Goal: Task Accomplishment & Management: Use online tool/utility

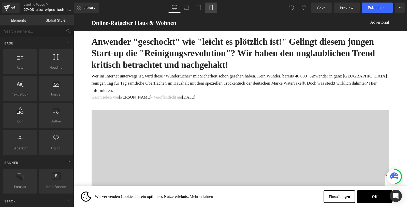
click at [212, 8] on icon at bounding box center [211, 7] width 5 height 5
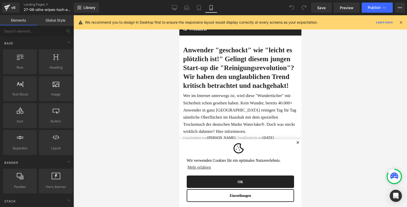
click at [242, 179] on button "OK" at bounding box center [240, 182] width 107 height 13
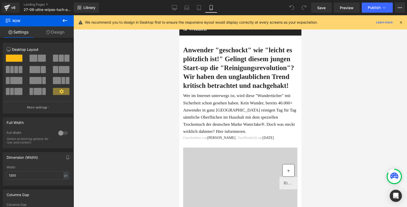
click at [399, 22] on icon at bounding box center [401, 22] width 5 height 5
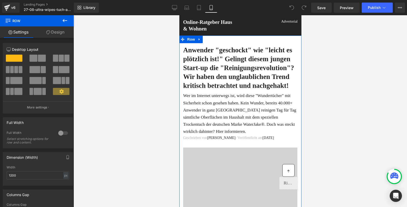
click at [52, 32] on link "Design" at bounding box center [55, 31] width 37 height 11
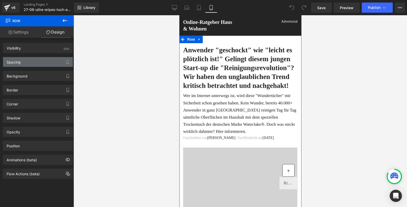
click at [29, 62] on div "Spacing" at bounding box center [38, 62] width 70 height 10
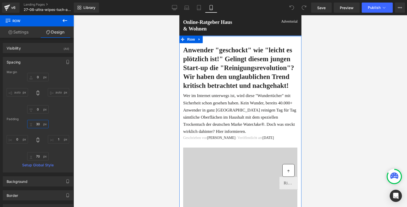
click at [36, 123] on input "30" at bounding box center [37, 124] width 21 height 8
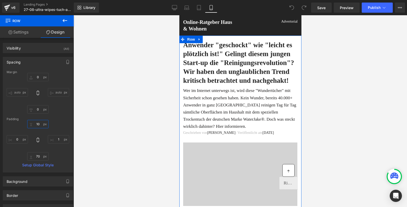
type input "1"
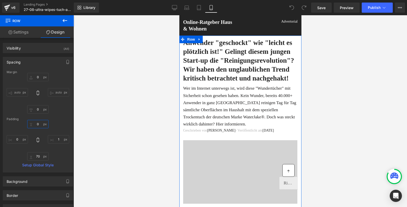
type input "5"
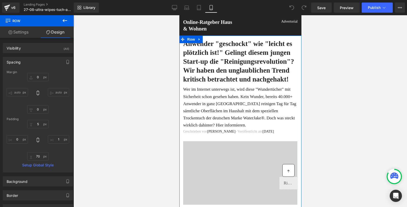
click at [231, 63] on h1 "Anwender "geschockt" wie "leicht es plötzlich ist!" Gelingt diesem jungen Start…" at bounding box center [240, 61] width 114 height 45
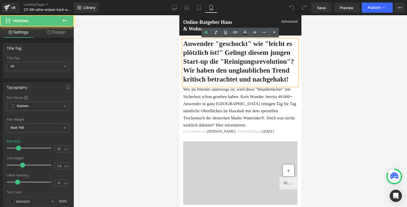
click at [217, 61] on h1 "Anwender "geschockt" wie "leicht es plötzlich ist!" Gelingt diesem jungen Start…" at bounding box center [240, 61] width 114 height 45
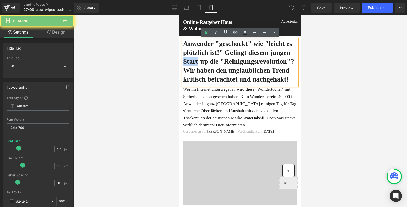
click at [217, 61] on h1 "Anwender "geschockt" wie "leicht es plötzlich ist!" Gelingt diesem jungen Start…" at bounding box center [240, 61] width 114 height 45
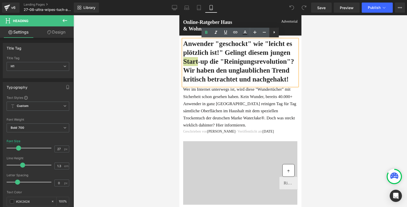
click at [274, 33] on icon at bounding box center [274, 32] width 6 height 6
click at [222, 74] on h1 "Anwender "geschockt" wie "leicht es plötzlich ist!" Gelingt diesem jungen Start…" at bounding box center [240, 61] width 114 height 45
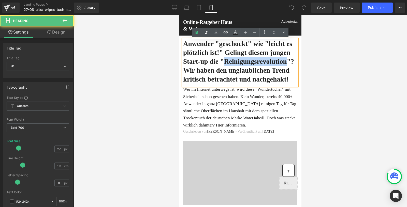
click at [222, 74] on h1 "Anwender "geschockt" wie "leicht es plötzlich ist!" Gelingt diesem jungen Start…" at bounding box center [240, 61] width 114 height 45
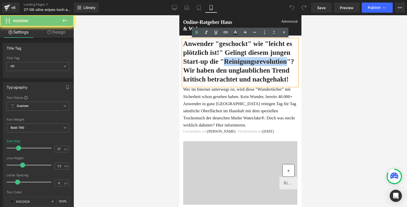
click at [222, 74] on h1 "Anwender "geschockt" wie "leicht es plötzlich ist!" Gelingt diesem jungen Start…" at bounding box center [240, 61] width 114 height 45
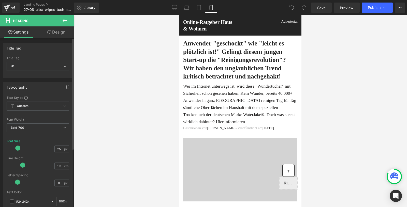
type input "24"
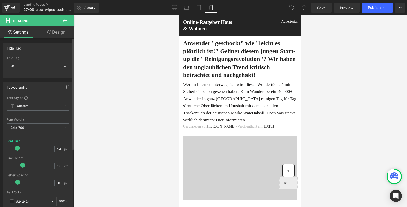
click at [18, 149] on span at bounding box center [17, 148] width 5 height 5
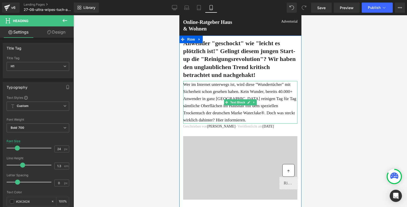
click at [213, 107] on p "Wer im Internet unterwegs ist, wird diese "Wundertücher" mit Sicherheit schon g…" at bounding box center [240, 102] width 114 height 43
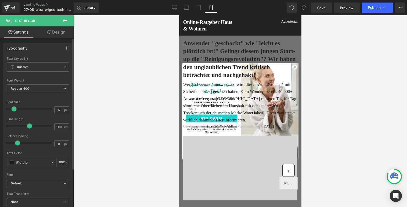
click at [15, 108] on span at bounding box center [13, 109] width 5 height 5
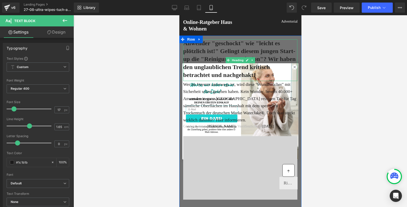
click at [294, 66] on h1 "Anwender "geschockt" wie "leicht es plötzlich ist!" Gelingt diesem jungen Start…" at bounding box center [240, 59] width 114 height 40
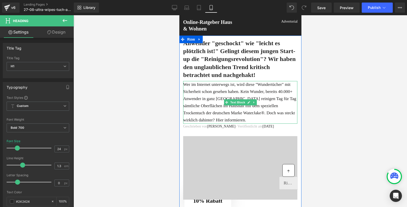
click at [219, 100] on p "Wer im Internet unterwegs ist, wird diese "Wundertücher" mit Sicherheit schon g…" at bounding box center [240, 102] width 114 height 43
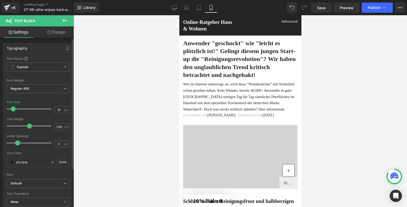
type input "14"
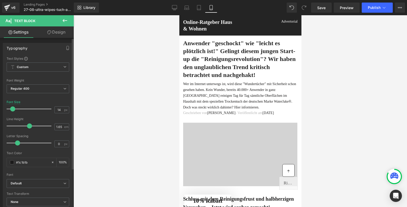
click at [12, 110] on span at bounding box center [12, 109] width 5 height 5
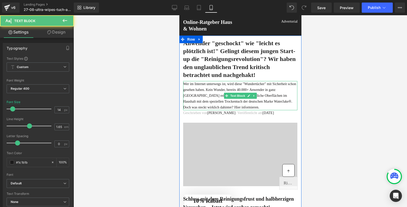
click at [197, 105] on p "Wer im Internet unterwegs ist, wird diese "Wundertücher" mit Sicherheit schon g…" at bounding box center [240, 95] width 114 height 29
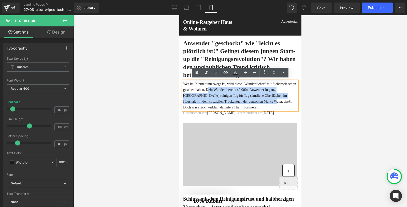
drag, startPoint x: 204, startPoint y: 107, endPoint x: 237, endPoint y: 91, distance: 36.9
click at [237, 91] on p "Wer im Internet unterwegs ist, wird diese "Wundertücher" mit Sicherheit schon g…" at bounding box center [240, 95] width 114 height 29
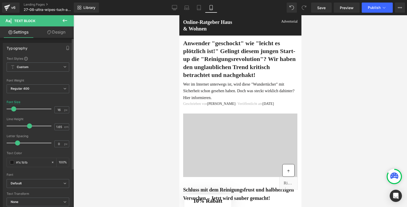
click at [13, 108] on span at bounding box center [13, 109] width 5 height 5
type input "17"
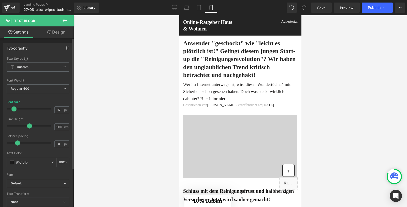
click at [13, 108] on span at bounding box center [13, 109] width 5 height 5
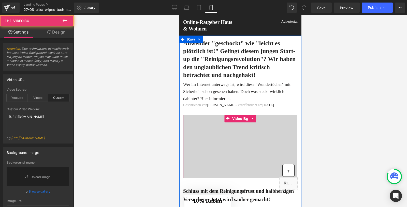
click at [232, 131] on div at bounding box center [240, 147] width 114 height 64
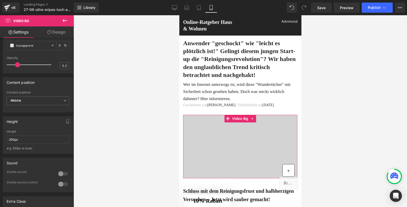
scroll to position [233, 0]
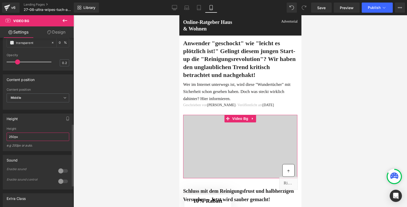
click at [11, 141] on input "250px" at bounding box center [38, 137] width 63 height 8
type input "5"
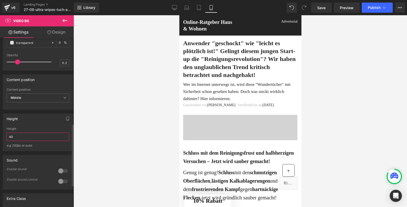
type input "4"
type input "250px"
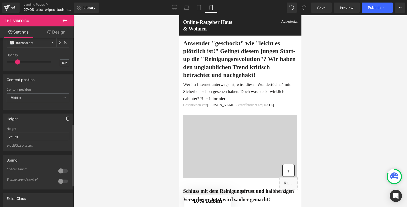
click at [66, 121] on icon "button" at bounding box center [68, 119] width 4 height 4
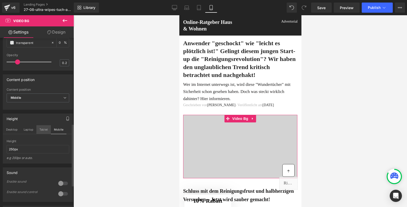
click at [47, 134] on button "Tablet" at bounding box center [43, 129] width 15 height 9
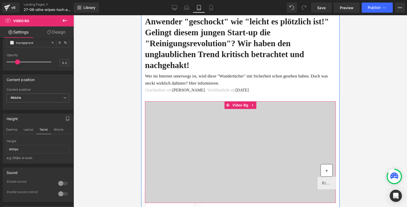
scroll to position [0, 0]
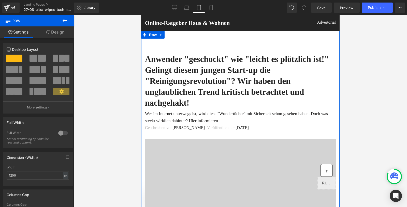
click at [57, 32] on link "Design" at bounding box center [55, 31] width 37 height 11
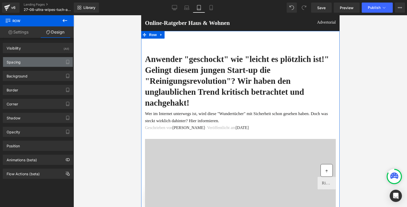
click at [19, 63] on div "Spacing" at bounding box center [14, 60] width 14 height 7
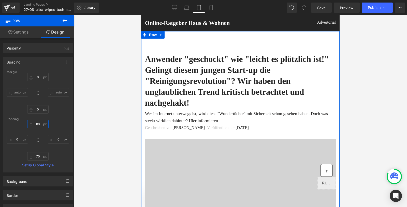
click at [36, 124] on input "80" at bounding box center [37, 124] width 21 height 8
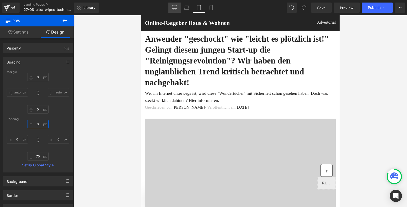
type input "0"
click at [175, 7] on icon at bounding box center [174, 7] width 5 height 5
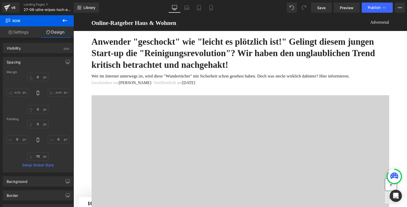
type input "0"
type input "10"
type input "0"
type input "80"
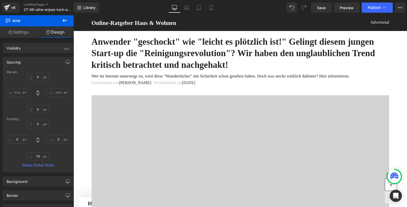
type input "0"
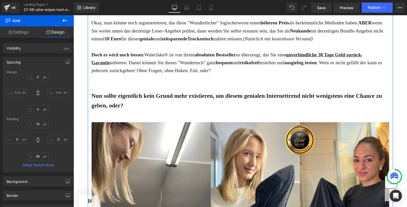
scroll to position [1327, 0]
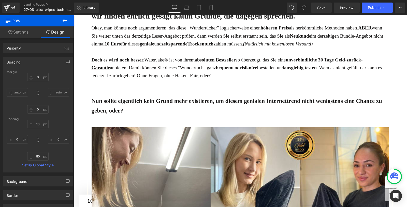
click at [162, 79] on span "Doch es wird noch besser. WaterJake® ist von ihrem absoluten Bestseller so über…" at bounding box center [237, 67] width 291 height 21
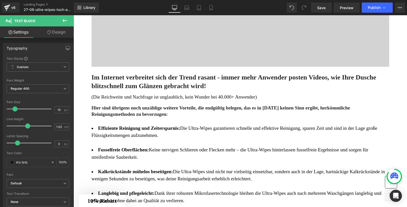
scroll to position [856, 0]
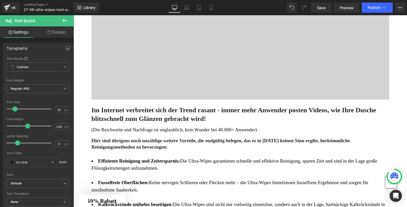
click at [157, 164] on strong "Effiziente Reinigung und Zeitersparnis:" at bounding box center [139, 161] width 82 height 5
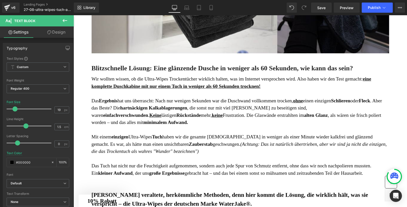
scroll to position [557, 0]
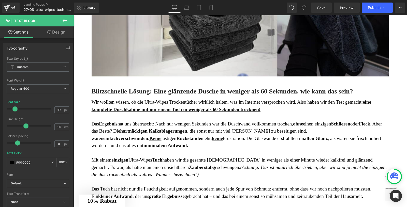
click at [168, 134] on strong "hartnäckigen Kalkablagerungen" at bounding box center [153, 130] width 67 height 5
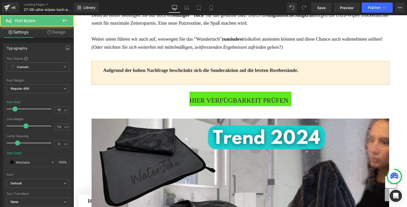
scroll to position [310, 0]
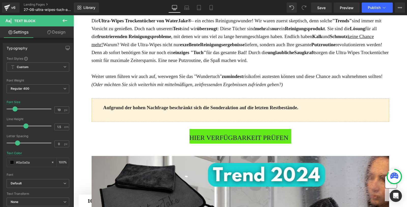
click at [200, 47] on strong "Reinigungsergebnisse" at bounding box center [222, 44] width 45 height 5
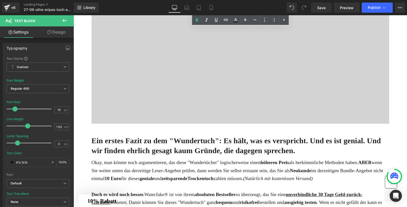
scroll to position [1181, 0]
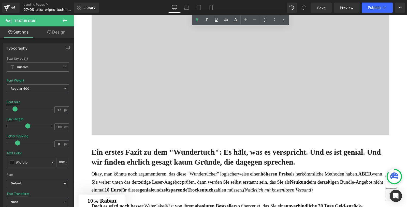
click at [178, 80] on div at bounding box center [241, 59] width 298 height 153
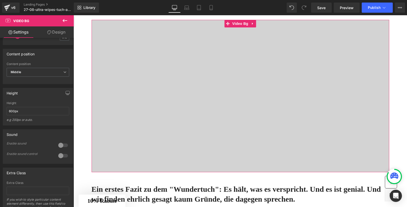
scroll to position [265, 0]
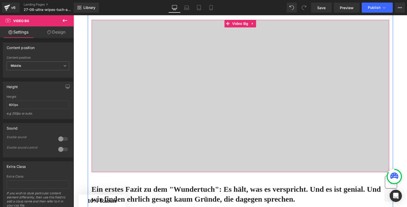
click at [201, 116] on div at bounding box center [241, 96] width 298 height 153
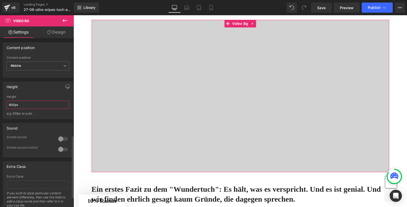
click at [9, 109] on input "600px" at bounding box center [38, 105] width 63 height 8
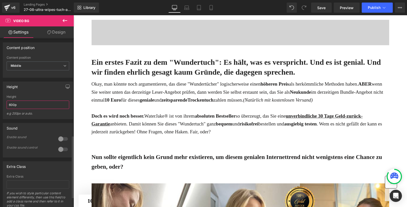
type input "600px"
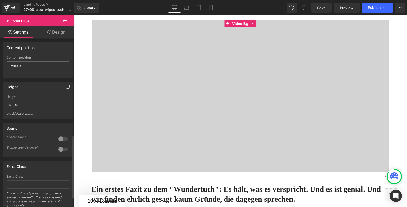
click at [66, 89] on icon "button" at bounding box center [68, 87] width 4 height 4
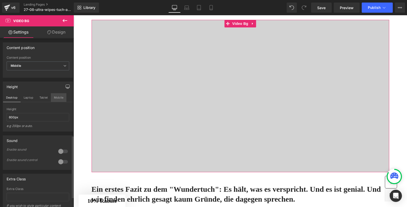
click at [55, 102] on button "Mobile" at bounding box center [59, 97] width 16 height 9
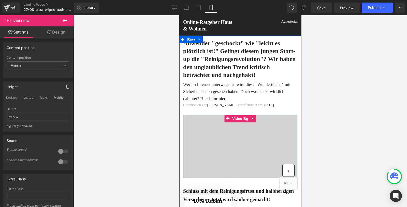
scroll to position [4, 0]
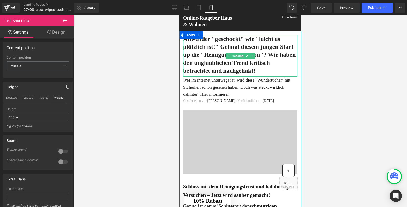
click at [211, 43] on h1 "Anwender "geschockt" wie "leicht es plötzlich ist!" Gelingt diesem jungen Start…" at bounding box center [240, 55] width 114 height 40
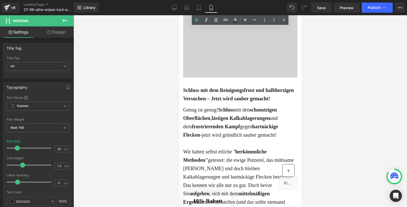
scroll to position [101, 0]
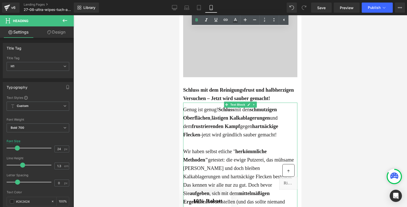
click at [224, 138] on span "jetzt wird gründlich sauber gemacht!" at bounding box center [239, 135] width 75 height 6
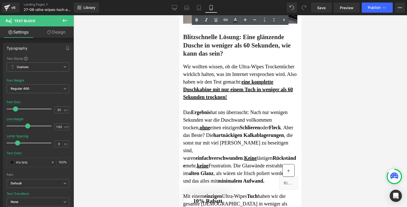
scroll to position [656, 0]
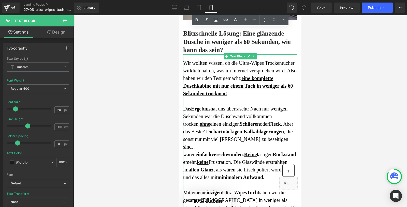
click at [215, 162] on span "Das Ergebnis hat uns überrascht: Nach nur wenigen Sekunden war die Duschwand vo…" at bounding box center [239, 143] width 113 height 74
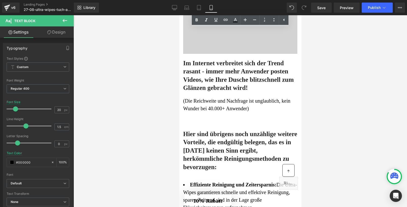
scroll to position [1063, 0]
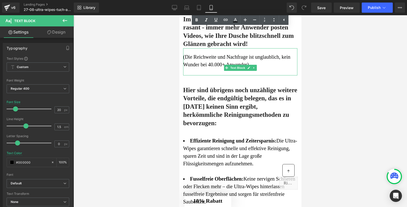
click at [218, 76] on div "(Die Reichweite und Nachfrage ist unglaublich, kein Wunder bei 40.000+ Anwender)" at bounding box center [240, 61] width 114 height 27
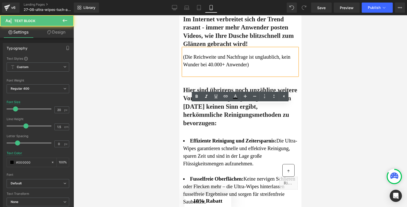
click at [221, 128] on h2 "Hier sind übrigens noch unzählige weitere Vorteile, die endgültig belegen, das …" at bounding box center [240, 106] width 114 height 41
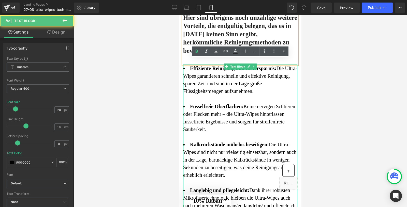
click at [221, 95] on li "Effiziente Reinigung und Zeitersparnis: Die Ultra-Wipes garantieren schnelle un…" at bounding box center [240, 80] width 114 height 31
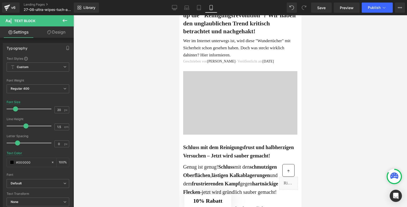
scroll to position [0, 0]
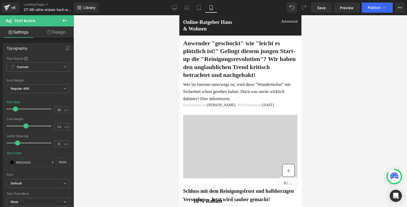
click at [224, 92] on div "Wer im Internet unterwegs ist, wird diese "Wundertücher" mit Sicherheit schon g…" at bounding box center [240, 91] width 114 height 21
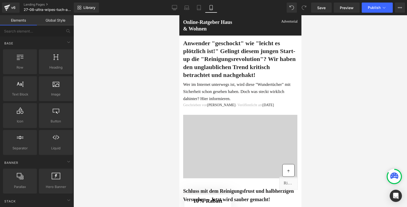
click at [165, 123] on div at bounding box center [241, 111] width 334 height 192
click at [198, 6] on icon at bounding box center [198, 7] width 5 height 5
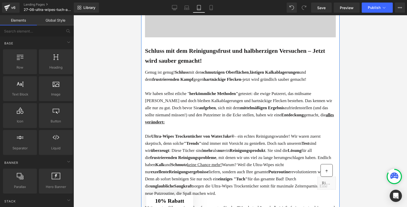
scroll to position [226, 0]
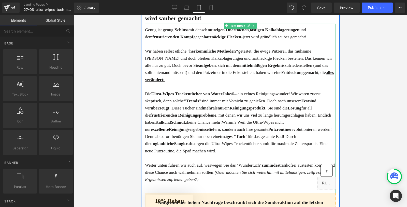
click at [192, 91] on p at bounding box center [240, 86] width 191 height 7
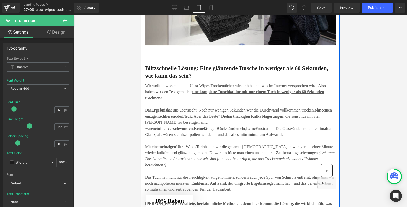
scroll to position [551, 0]
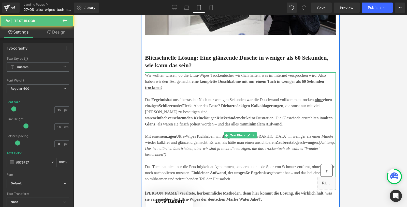
click at [202, 126] on span "Das Ergebnis hat uns überrascht: Nach nur wenigen Sekunden war die Duschwand vo…" at bounding box center [239, 112] width 188 height 29
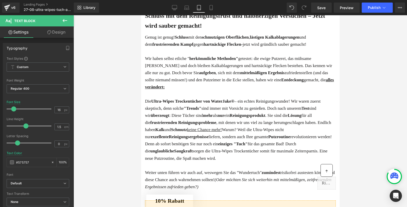
scroll to position [252, 0]
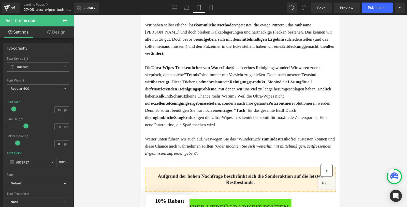
click at [191, 92] on strong "frustrierenden Reinigungsprobleme" at bounding box center [183, 89] width 66 height 5
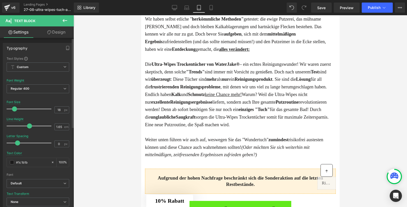
type input "19"
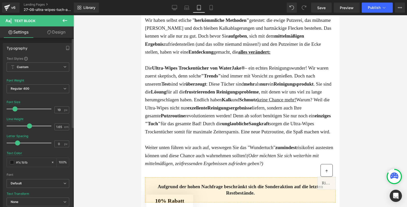
click at [15, 108] on span at bounding box center [14, 109] width 5 height 5
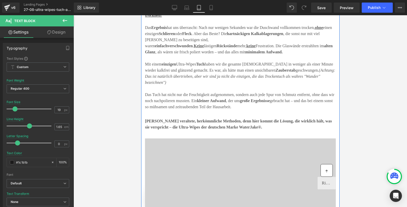
scroll to position [661, 0]
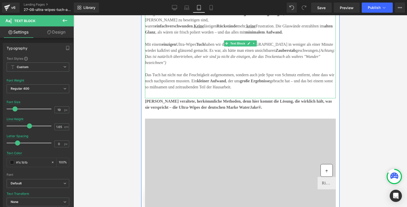
click at [187, 53] on span "Mit einem einzigen Ultra-Wipes Tuch haben wir die gesamte Dusche in weniger als…" at bounding box center [239, 47] width 188 height 10
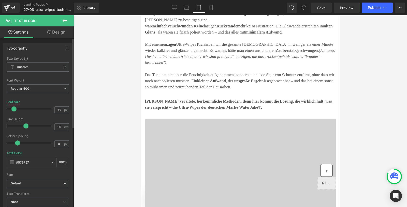
type input "19"
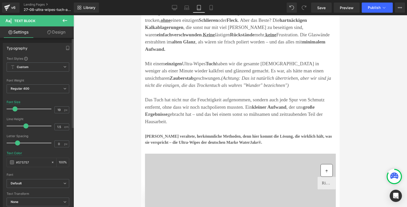
click at [14, 109] on span at bounding box center [14, 109] width 5 height 5
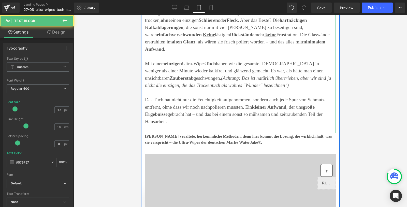
click at [195, 45] on strong "alten Glanz" at bounding box center [183, 41] width 24 height 5
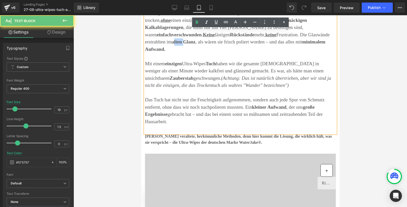
click at [195, 45] on strong "alten Glanz" at bounding box center [183, 41] width 24 height 5
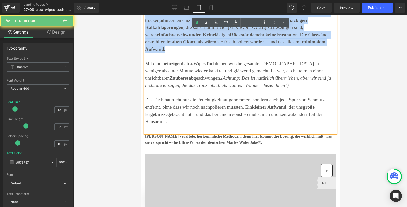
click at [195, 45] on strong "alten Glanz" at bounding box center [183, 41] width 24 height 5
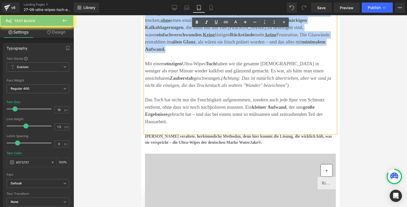
click at [195, 45] on strong "alten Glanz" at bounding box center [183, 41] width 24 height 5
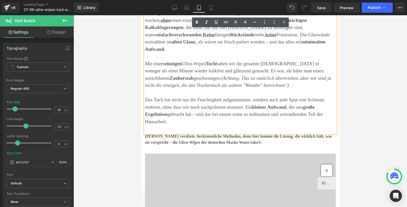
click at [211, 97] on p at bounding box center [240, 92] width 191 height 7
drag, startPoint x: 223, startPoint y: 171, endPoint x: 137, endPoint y: 37, distance: 159.2
click at [235, 22] on icon at bounding box center [235, 21] width 3 height 3
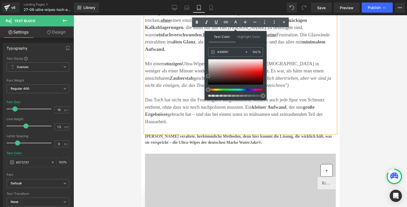
type input "#1c1c1c"
type input "#000000"
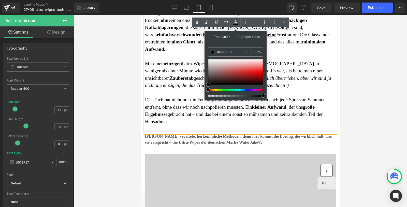
drag, startPoint x: 208, startPoint y: 77, endPoint x: 208, endPoint y: 91, distance: 13.5
click at [208, 91] on div at bounding box center [235, 78] width 55 height 38
click at [182, 66] on strong "einzigen" at bounding box center [173, 63] width 17 height 5
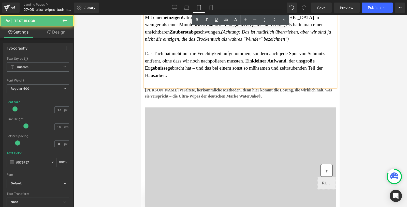
scroll to position [709, 0]
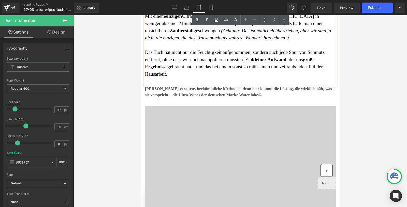
click at [189, 97] on strong "[PERSON_NAME] veraltete, herkömmliche Methoden, denn hier kommt die Lösung, die…" at bounding box center [238, 92] width 187 height 10
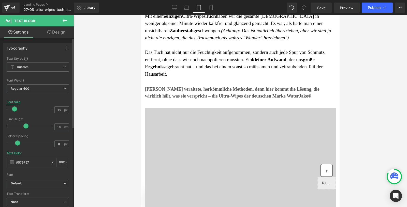
type input "19"
click at [14, 109] on span at bounding box center [14, 109] width 5 height 5
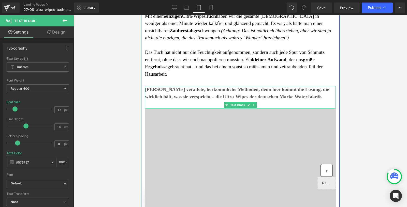
click at [154, 99] on strong "[PERSON_NAME] veraltete, herkömmliche Methoden, denn hier kommt die Lösung, die…" at bounding box center [237, 93] width 184 height 13
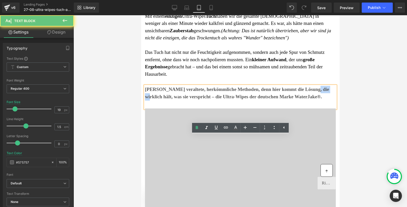
click at [154, 99] on strong "[PERSON_NAME] veraltete, herkömmliche Methoden, denn hier kommt die Lösung, die…" at bounding box center [237, 93] width 184 height 13
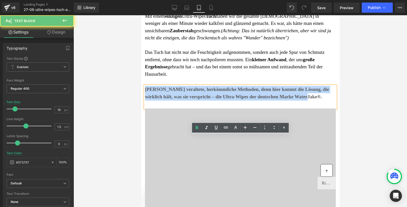
click at [154, 99] on strong "[PERSON_NAME] veraltete, herkömmliche Methoden, denn hier kommt die Lösung, die…" at bounding box center [237, 93] width 184 height 13
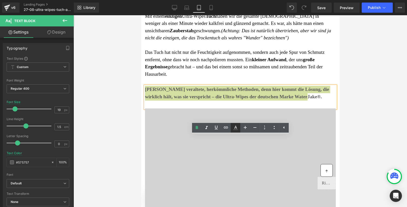
click at [236, 128] on icon at bounding box center [235, 127] width 3 height 3
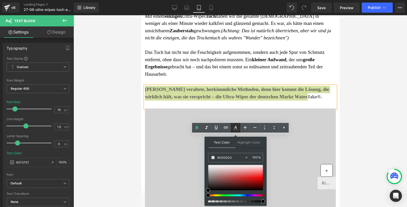
type input "100"
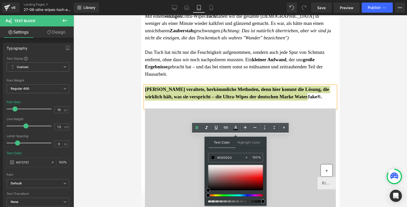
drag, startPoint x: 349, startPoint y: 206, endPoint x: 201, endPoint y: 192, distance: 148.0
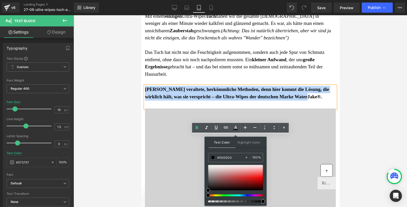
click at [171, 99] on strong "[PERSON_NAME] veraltete, herkömmliche Methoden, denn hier kommt die Lösung, die…" at bounding box center [237, 93] width 184 height 13
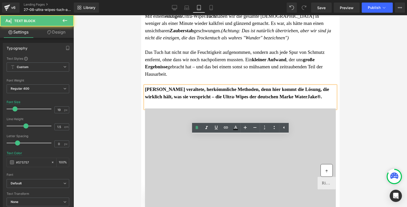
click at [162, 77] on span "Das Tuch hat nicht nur die Feuchtigkeit aufgenommen, sondern auch jede Spur von…" at bounding box center [235, 63] width 180 height 27
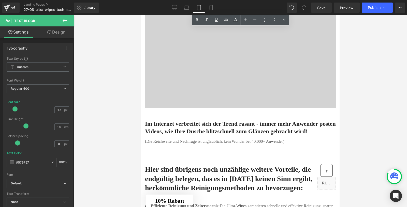
scroll to position [802, 0]
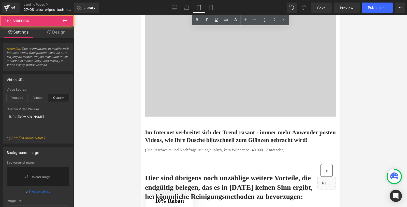
click at [195, 93] on div at bounding box center [240, 66] width 191 height 102
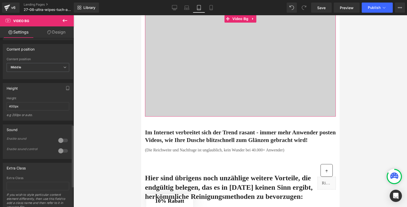
scroll to position [265, 0]
click at [11, 110] on input "400px" at bounding box center [38, 105] width 63 height 8
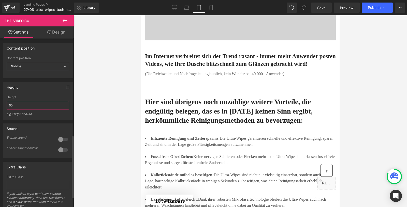
type input "6"
type input "450px"
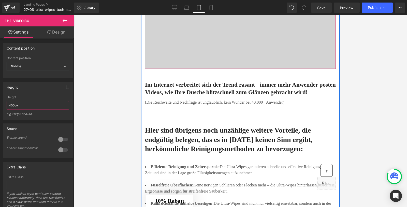
scroll to position [930, 0]
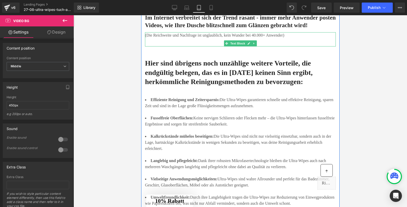
click at [188, 38] on p "(Die Reichweite und Nachfrage ist unglaublich, kein Wunder bei 40.000+ Anwender)" at bounding box center [240, 35] width 191 height 6
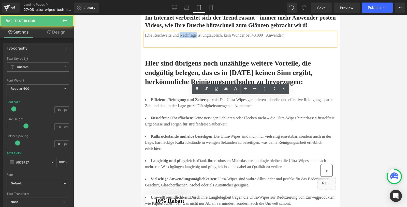
click at [188, 38] on p "(Die Reichweite und Nachfrage ist unglaublich, kein Wunder bei 40.000+ Anwender)" at bounding box center [240, 35] width 191 height 6
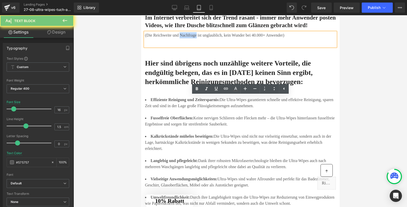
click at [188, 38] on p "(Die Reichweite und Nachfrage ist unglaublich, kein Wunder bei 40.000+ Anwender)" at bounding box center [240, 35] width 191 height 6
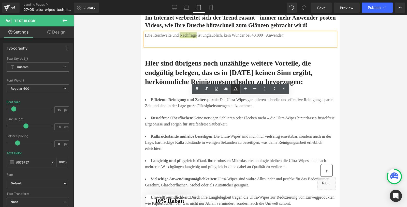
click at [236, 89] on icon at bounding box center [235, 88] width 3 height 3
type input "#575757"
type input "100"
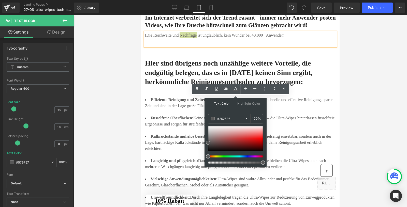
type input "#000000"
drag, startPoint x: 208, startPoint y: 142, endPoint x: 206, endPoint y: 158, distance: 15.6
click at [206, 158] on div "Text Color Highlight Color rgba(0, 0, 0, 1) #000000 100 % transparent transpare…" at bounding box center [236, 132] width 62 height 69
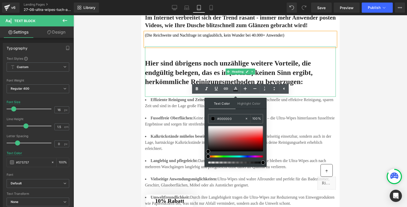
click at [159, 87] on h2 "Hier sind übrigens noch unzählige weitere Vorteile, die endgültig belegen, das …" at bounding box center [240, 73] width 191 height 28
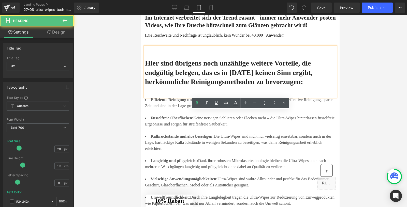
click at [150, 97] on div "Hier sind übrigens noch unzählige weitere Vorteile, die endgültig belegen, das …" at bounding box center [240, 72] width 191 height 50
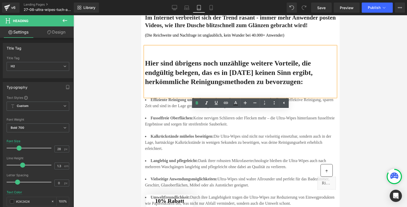
click at [256, 87] on h2 "Hier sind übrigens noch unzählige weitere Vorteile, die endgültig belegen, das …" at bounding box center [240, 73] width 191 height 28
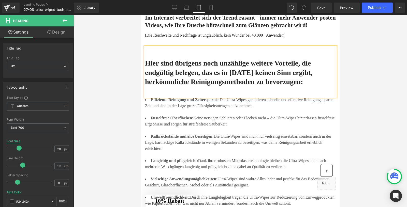
click at [125, 140] on div at bounding box center [241, 111] width 334 height 192
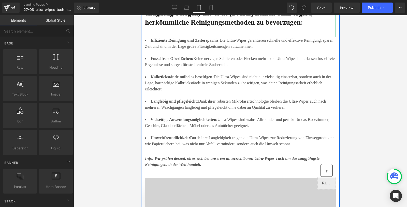
scroll to position [994, 0]
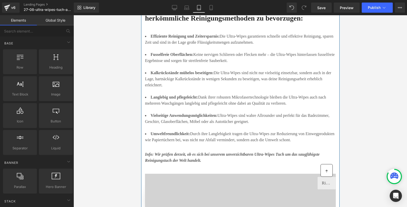
click at [198, 64] on li "Fusselfreie Oberflächen: Keine nervigen Schlieren oder Flecken mehr – die Ultra…" at bounding box center [240, 58] width 191 height 12
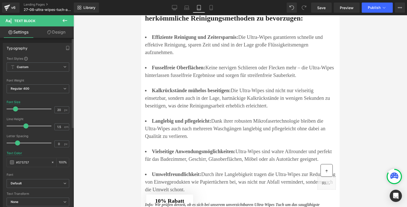
type input "19"
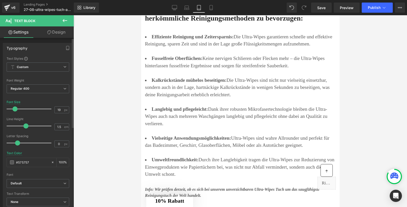
click at [15, 108] on span at bounding box center [14, 109] width 5 height 5
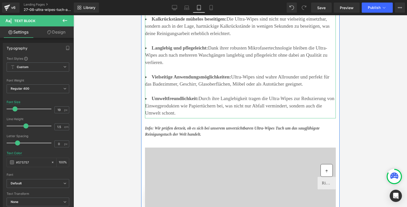
scroll to position [1070, 0]
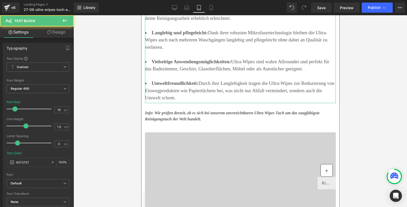
click at [181, 58] on div at bounding box center [240, 54] width 191 height 7
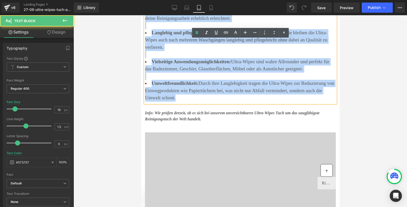
drag, startPoint x: 248, startPoint y: 177, endPoint x: 135, endPoint y: 27, distance: 187.4
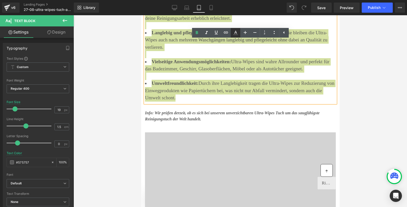
click at [233, 33] on icon at bounding box center [236, 33] width 6 height 6
type input "#575757"
type input "100"
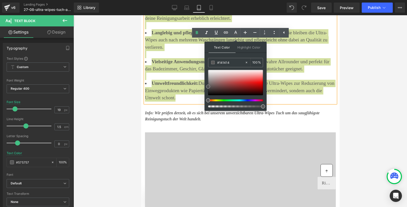
type input "#000000"
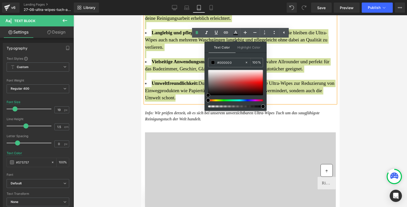
drag, startPoint x: 207, startPoint y: 87, endPoint x: 206, endPoint y: 101, distance: 13.8
click at [208, 100] on div at bounding box center [235, 89] width 55 height 38
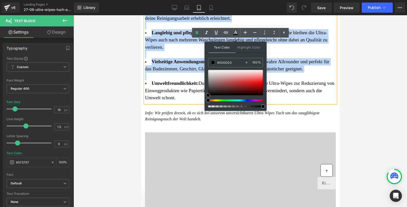
click at [184, 50] on span "Langlebig und pflegeleicht: Dank ihrer robusten Mikrofasertechnologie bleiben d…" at bounding box center [236, 40] width 182 height 20
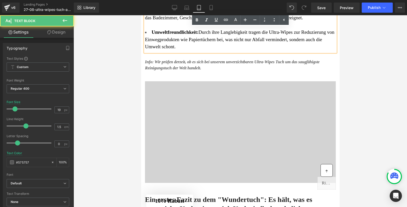
scroll to position [1127, 0]
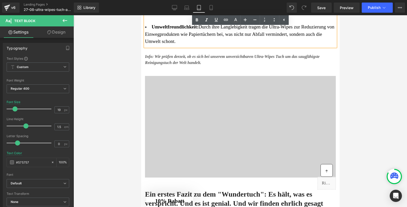
click at [182, 65] on span "Info: Wir prüfen derzeit, ob es sich bei unserem unverzichtbaren Ultra-Wipes Tu…" at bounding box center [232, 59] width 175 height 10
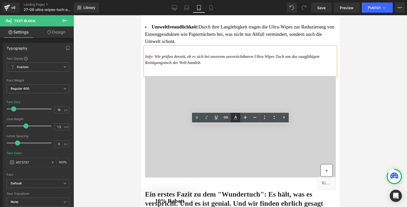
click at [237, 119] on icon at bounding box center [236, 118] width 6 height 6
type input "100"
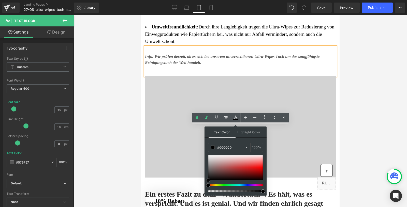
drag, startPoint x: 349, startPoint y: 194, endPoint x: 203, endPoint y: 181, distance: 146.9
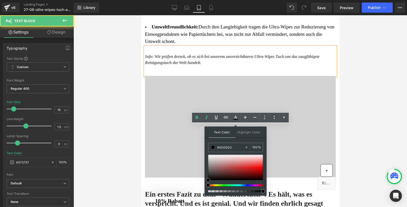
click at [167, 65] on span "Info: Wir prüfen derzeit, ob es sich bei unserem unverzichtbaren Ultra-Wipes Tu…" at bounding box center [232, 59] width 175 height 10
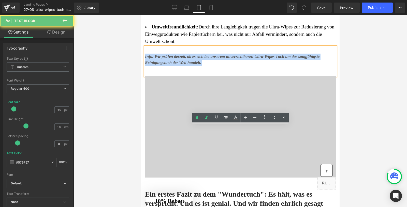
click at [167, 65] on span "Info: Wir prüfen derzeit, ob es sich bei unserem unverzichtbaren Ultra-Wipes Tu…" at bounding box center [232, 59] width 175 height 10
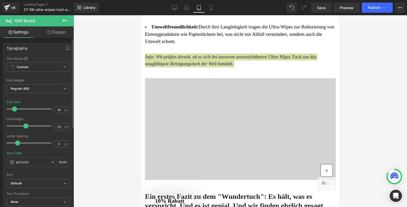
type input "19"
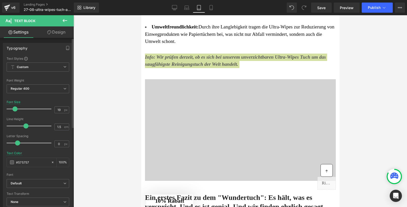
click at [14, 109] on span at bounding box center [14, 109] width 5 height 5
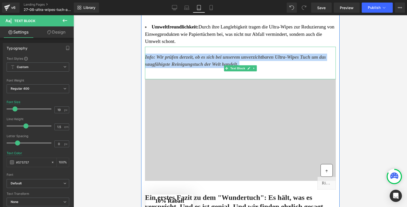
click at [226, 67] on span "Info: Wir prüfen derzeit, ob es sich bei unserem unverzichtbaren Ultra-Wipes Tu…" at bounding box center [235, 60] width 181 height 13
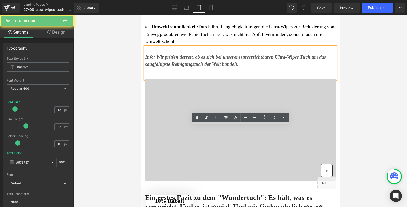
click at [196, 67] on span "Info: Wir prüfen derzeit, ob es sich bei unserem unverzichtbaren Ultra-Wipes Tu…" at bounding box center [235, 60] width 181 height 13
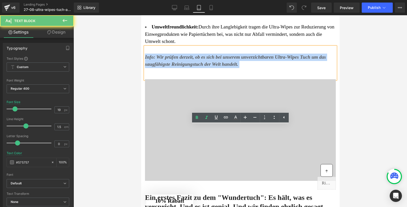
click at [196, 67] on span "Info: Wir prüfen derzeit, ob es sich bei unserem unverzichtbaren Ultra-Wipes Tu…" at bounding box center [235, 60] width 181 height 13
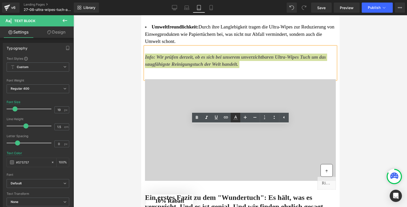
click at [236, 118] on icon at bounding box center [236, 118] width 6 height 6
type input "#575757"
type input "100"
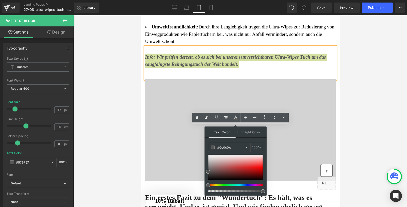
type input "#000000"
drag, startPoint x: 208, startPoint y: 172, endPoint x: 207, endPoint y: 185, distance: 13.5
click at [208, 185] on div at bounding box center [235, 174] width 55 height 38
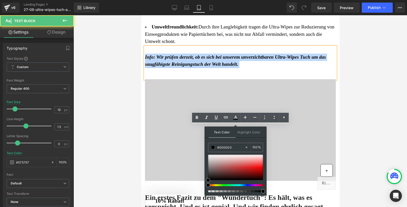
click at [159, 67] on span "Info: Wir prüfen derzeit, ob es sich bei unserem unverzichtbaren Ultra-Wipes Tu…" at bounding box center [235, 60] width 181 height 13
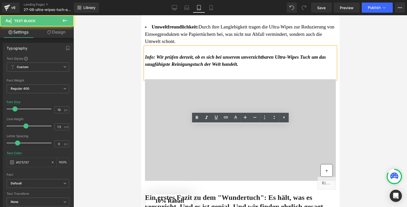
click at [107, 138] on div at bounding box center [241, 111] width 334 height 192
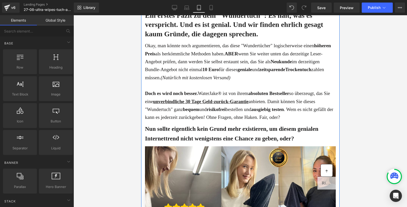
scroll to position [1312, 0]
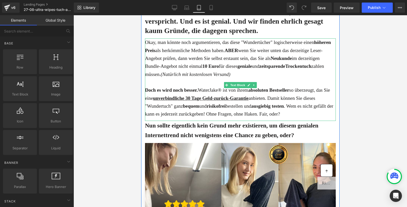
click at [199, 69] on span "wenn Sie weiter unten das derzeitige Leser-Angebot prüfen, dann werden Sie selb…" at bounding box center [234, 58] width 178 height 21
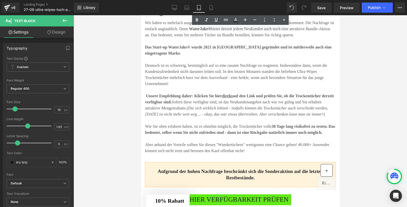
scroll to position [1593, 0]
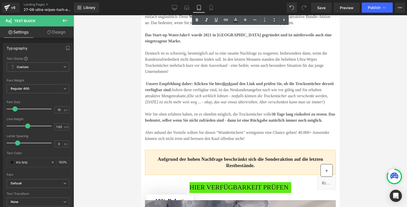
click at [183, 25] on span "bietet derzeit jedem Neukunden auch noch eine attraktive Bundle-Aktion an. Das …" at bounding box center [237, 20] width 185 height 10
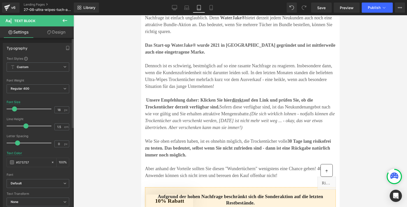
type input "19"
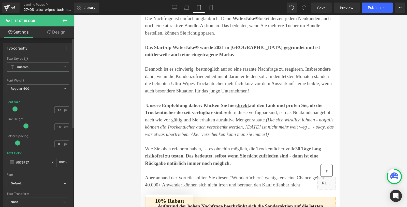
click at [13, 108] on span at bounding box center [14, 109] width 5 height 5
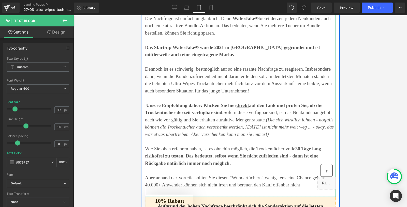
click at [218, 59] on p "Das Start-up WaterJake® wurde 2021 in [GEOGRAPHIC_DATA] gegründet und ist mittl…" at bounding box center [240, 51] width 191 height 15
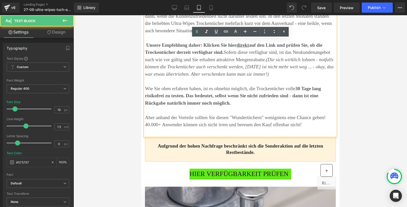
scroll to position [1657, 0]
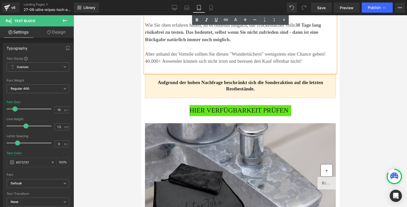
scroll to position [1739, 0]
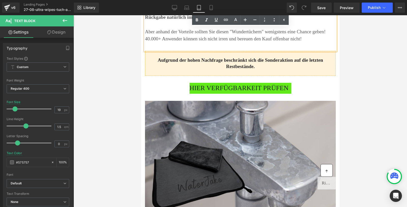
drag, startPoint x: 145, startPoint y: 44, endPoint x: 232, endPoint y: 150, distance: 137.1
click at [233, 19] on icon at bounding box center [236, 20] width 6 height 6
type input "#575757"
type input "100"
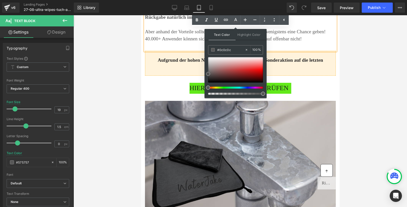
type input "#000000"
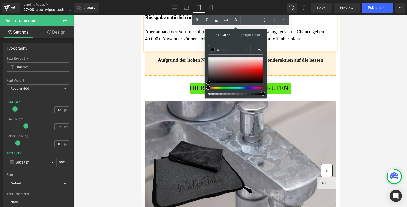
drag, startPoint x: 208, startPoint y: 74, endPoint x: 207, endPoint y: 88, distance: 14.0
click at [208, 88] on div at bounding box center [235, 76] width 55 height 38
click at [165, 21] on p "Wie Sie oben erfahren haben, ist es ohnehin möglich, die Trockentücher volle 30…" at bounding box center [240, 10] width 191 height 22
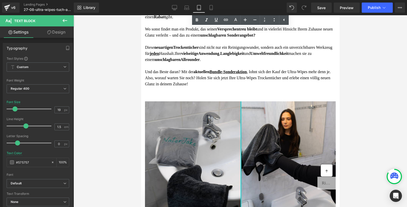
scroll to position [2022, 0]
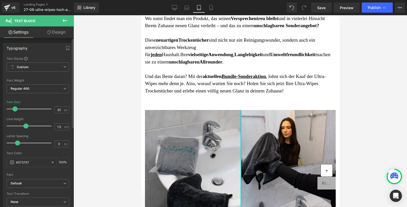
click at [14, 108] on span at bounding box center [14, 109] width 5 height 5
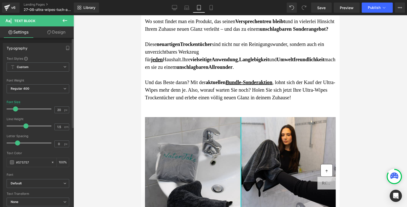
type input "19"
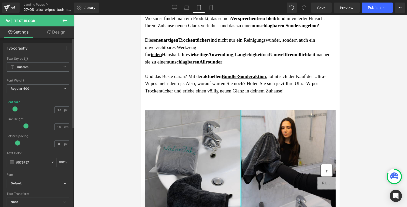
click at [14, 110] on span at bounding box center [14, 109] width 5 height 5
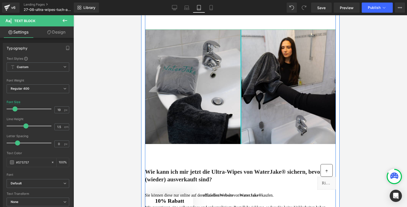
scroll to position [2111, 0]
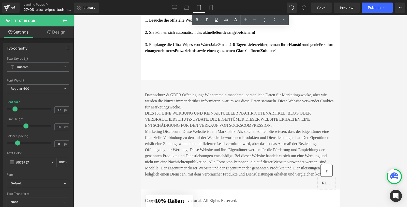
scroll to position [2322, 0]
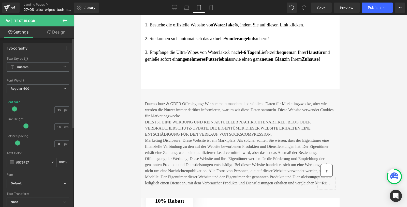
type input "19"
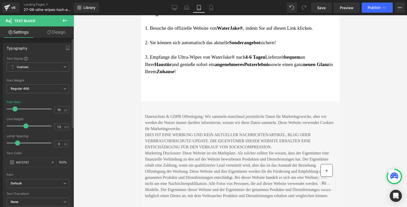
click at [15, 110] on span at bounding box center [14, 109] width 5 height 5
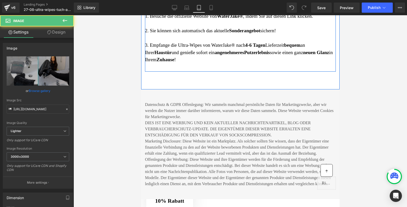
drag, startPoint x: 219, startPoint y: 65, endPoint x: 219, endPoint y: 52, distance: 13.7
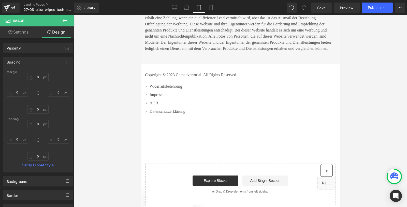
scroll to position [2455, 0]
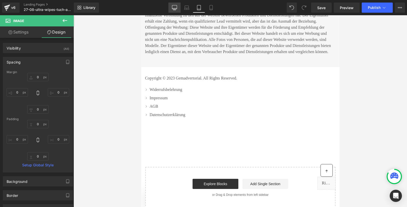
click at [175, 7] on icon at bounding box center [174, 7] width 5 height 5
type input "0"
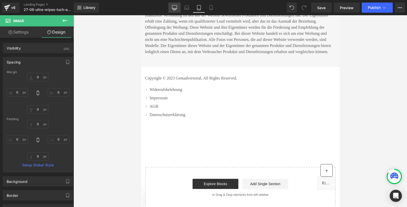
type input "0"
type input "22.0288"
type input "0"
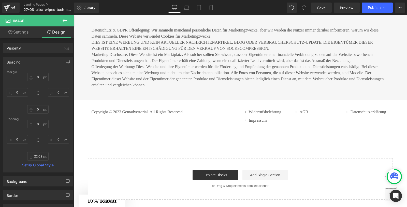
scroll to position [2523, 0]
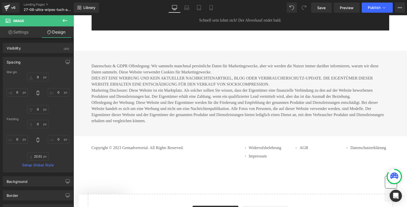
click at [147, 15] on div "HIER VERFÜGBARKEIT PRÜFEN" at bounding box center [240, 9] width 267 height 11
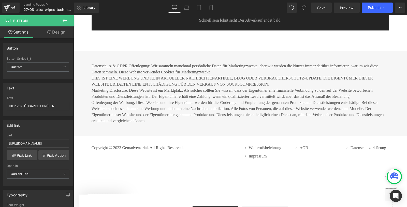
click at [50, 28] on link "Design" at bounding box center [56, 31] width 37 height 11
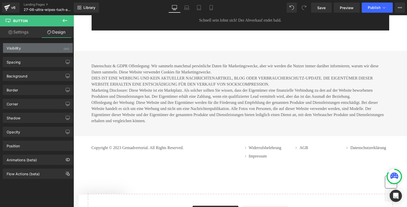
click at [24, 48] on div "Visibility (All)" at bounding box center [38, 48] width 70 height 10
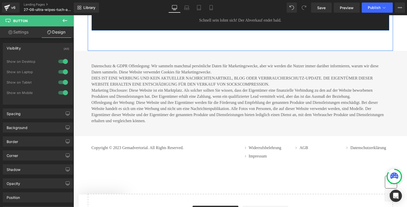
click at [226, 15] on span "HIER VERFÜGBARKEIT PRÜFEN" at bounding box center [239, 9] width 99 height 11
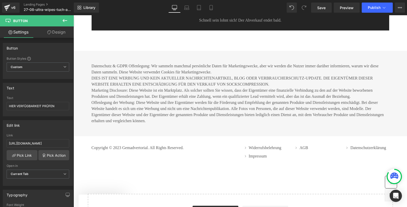
click at [60, 34] on link "Design" at bounding box center [56, 31] width 37 height 11
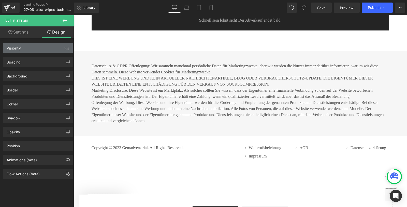
click at [16, 49] on div "Visibility" at bounding box center [14, 46] width 14 height 7
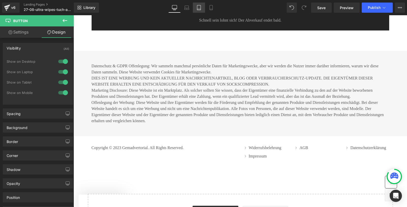
click at [199, 10] on link "Tablet" at bounding box center [199, 8] width 12 height 10
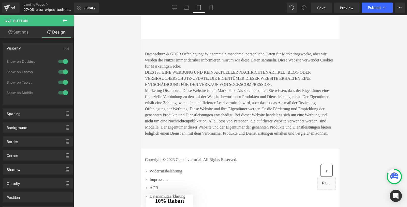
scroll to position [2400, 0]
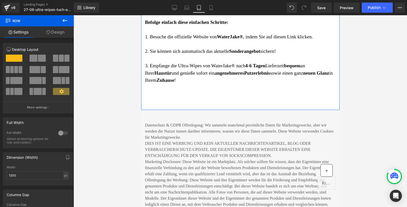
scroll to position [2301, 0]
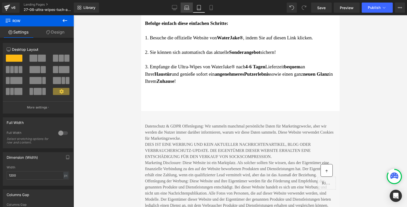
click at [186, 6] on icon at bounding box center [187, 7] width 4 height 2
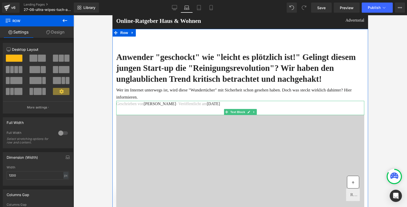
scroll to position [0, 0]
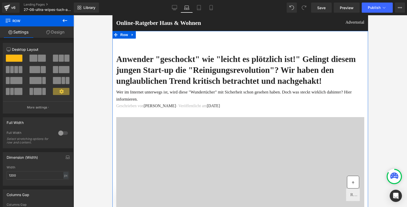
click at [57, 34] on link "Design" at bounding box center [55, 31] width 37 height 11
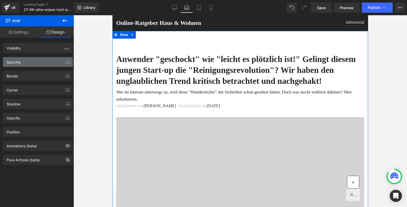
click at [31, 63] on div "Spacing" at bounding box center [38, 62] width 70 height 10
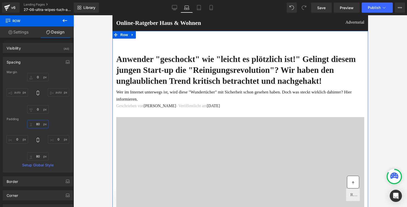
click at [35, 122] on input "80" at bounding box center [37, 124] width 21 height 8
type input "0"
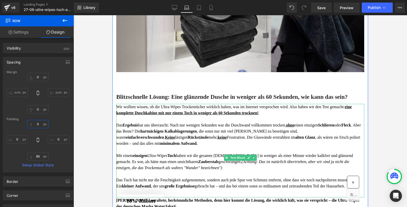
scroll to position [520, 0]
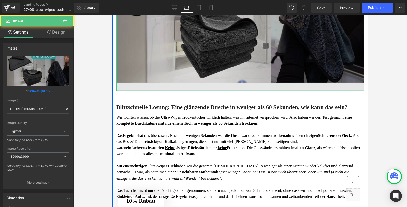
drag, startPoint x: 190, startPoint y: 122, endPoint x: 190, endPoint y: 107, distance: 15.5
click at [190, 92] on div "Image" at bounding box center [240, 10] width 248 height 161
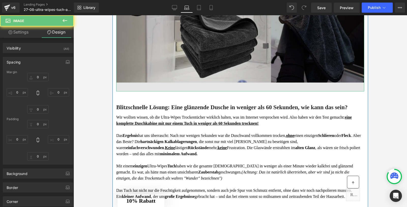
type input "0"
type input "49"
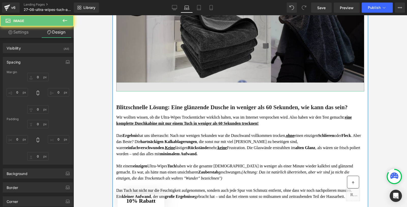
type input "0"
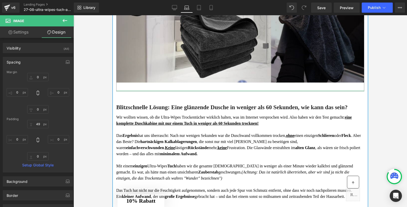
click at [112, 15] on div at bounding box center [112, 15] width 0 height 0
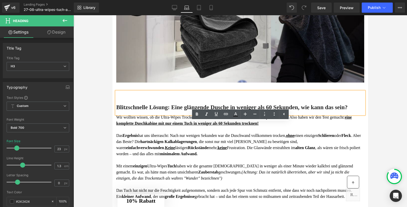
click at [104, 130] on div at bounding box center [241, 111] width 334 height 192
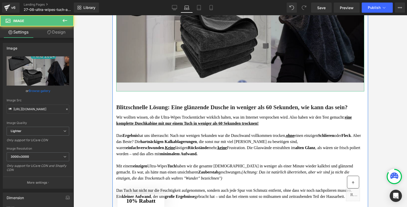
drag, startPoint x: 222, startPoint y: 122, endPoint x: 222, endPoint y: 112, distance: 10.2
click at [222, 92] on div "Image" at bounding box center [240, 10] width 248 height 161
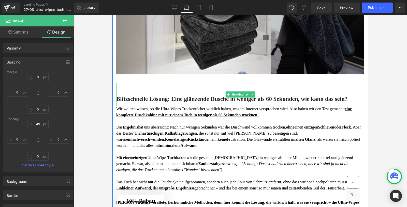
scroll to position [530, 0]
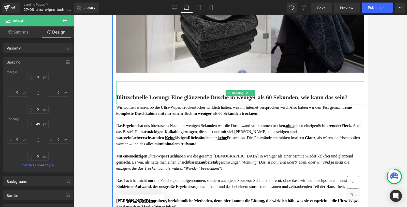
click at [118, 102] on h3 "Blitzschnelle Lösung: Eine glänzende Dusche in weniger als 60 Sekunden, wie kan…" at bounding box center [240, 98] width 248 height 8
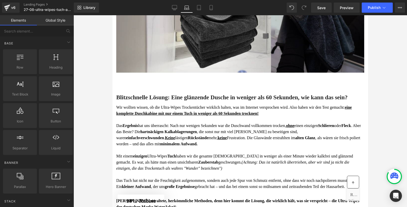
click at [102, 142] on div at bounding box center [241, 111] width 334 height 192
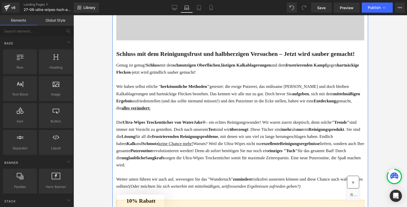
scroll to position [220, 0]
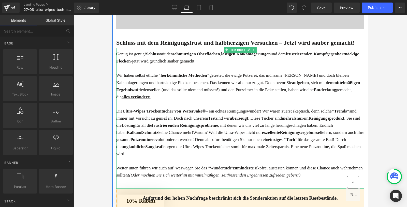
click at [166, 78] on strong "herkömmliche Methoden"" at bounding box center [185, 75] width 49 height 5
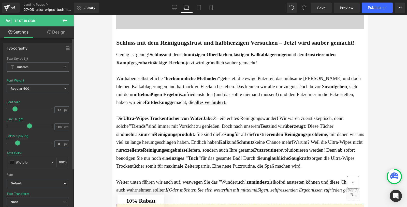
type input "20"
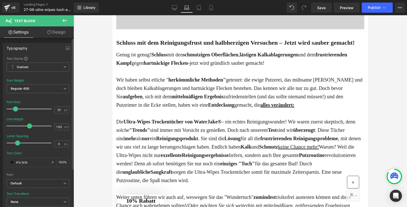
click at [15, 109] on span at bounding box center [15, 109] width 5 height 5
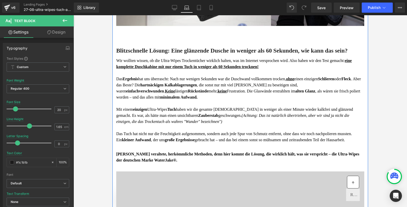
scroll to position [617, 0]
click at [175, 93] on u "Keine" at bounding box center [170, 91] width 10 height 4
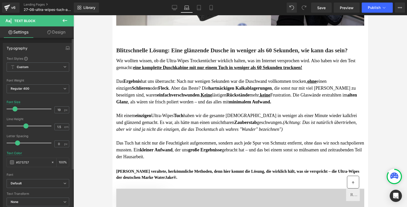
type input "20"
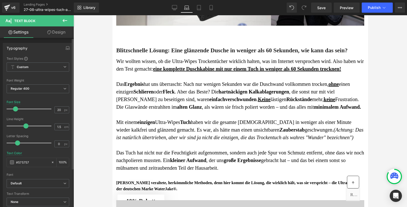
click at [15, 109] on span at bounding box center [15, 109] width 5 height 5
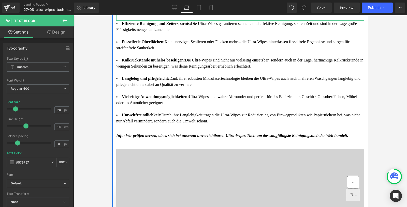
scroll to position [1044, 0]
click at [177, 50] on span "Fusselfreie Oberflächen: Keine nervigen Schlieren oder Flecken mehr – die Ultra…" at bounding box center [232, 44] width 233 height 10
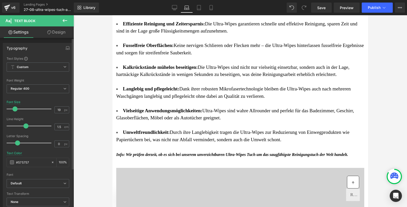
type input "20"
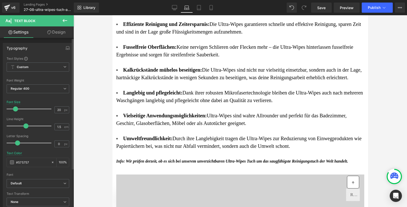
click at [13, 110] on span at bounding box center [15, 109] width 5 height 5
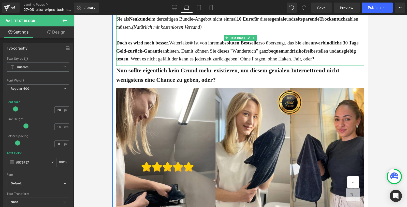
scroll to position [1382, 0]
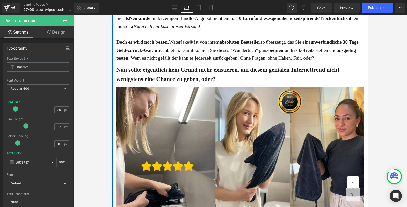
click at [156, 53] on u "unverbindliche 30 Tage Geld-zurück-Garantie" at bounding box center [237, 45] width 242 height 13
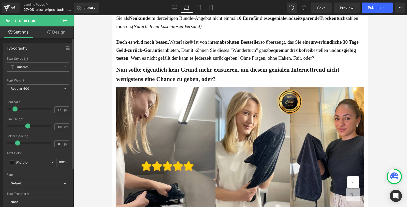
type input "20"
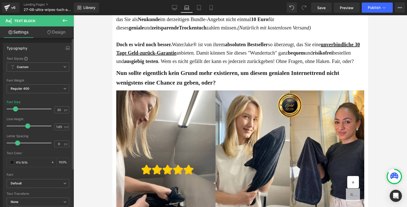
click at [15, 108] on span at bounding box center [15, 109] width 5 height 5
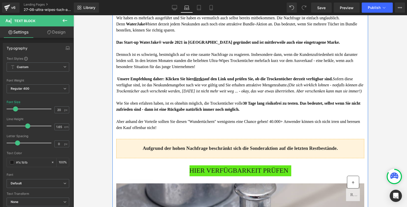
scroll to position [1640, 0]
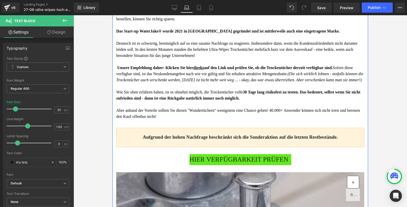
click at [207, 40] on p at bounding box center [240, 37] width 248 height 6
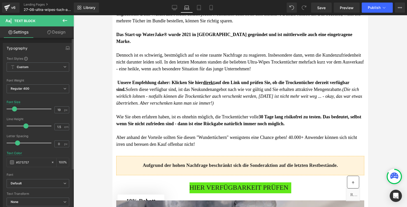
type input "20"
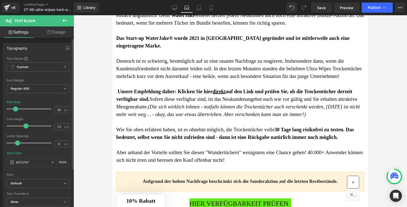
click at [13, 108] on span at bounding box center [15, 109] width 5 height 5
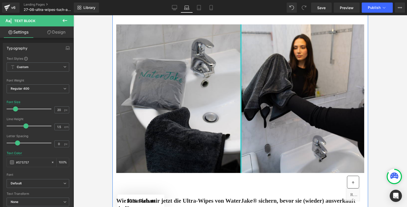
scroll to position [2102, 0]
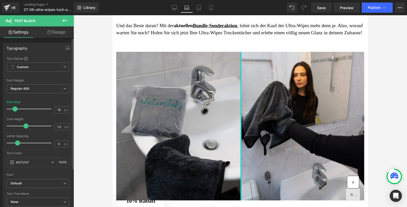
type input "20"
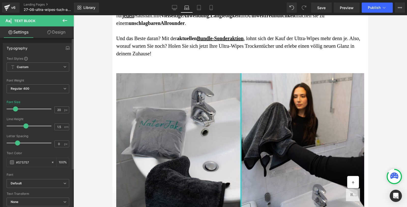
click at [14, 109] on span at bounding box center [15, 109] width 5 height 5
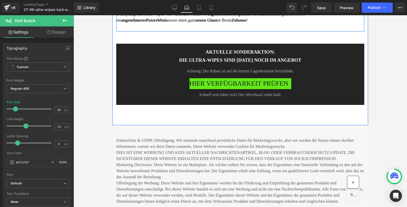
scroll to position [2430, 0]
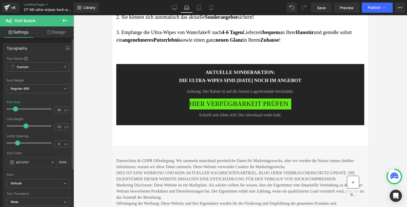
click at [15, 110] on span at bounding box center [15, 109] width 5 height 5
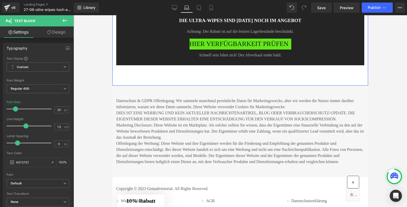
scroll to position [2501, 0]
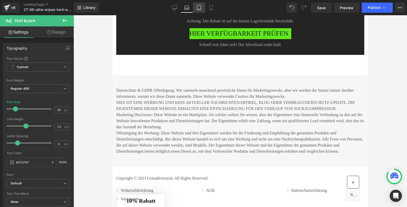
click at [198, 8] on icon at bounding box center [198, 7] width 5 height 5
type input "19"
type input "100"
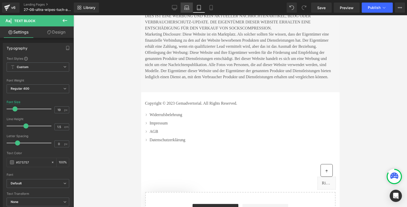
click at [185, 8] on icon at bounding box center [187, 7] width 4 height 2
type input "20"
type input "100"
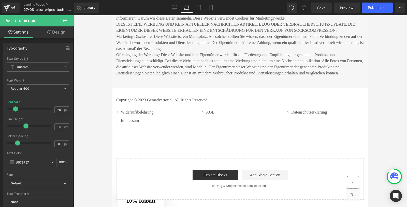
scroll to position [2595, 0]
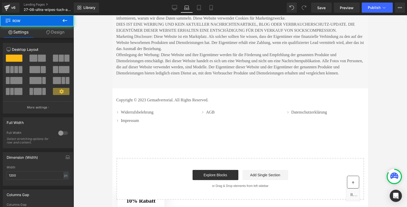
click at [48, 32] on icon at bounding box center [48, 32] width 4 height 4
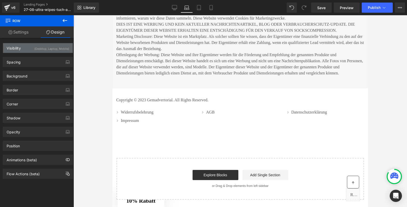
click at [32, 46] on div "Visibility (Desktop, Laptop, Mobile)" at bounding box center [38, 48] width 70 height 10
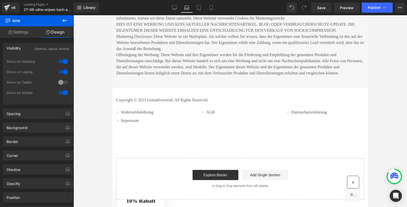
click at [62, 83] on div at bounding box center [63, 82] width 12 height 8
click at [198, 9] on icon at bounding box center [198, 7] width 5 height 5
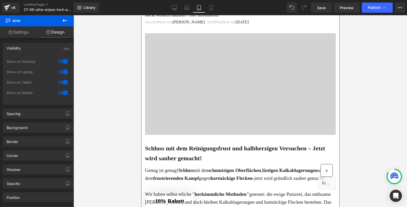
scroll to position [0, 0]
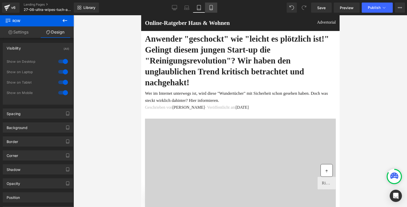
click at [210, 6] on icon at bounding box center [211, 7] width 5 height 5
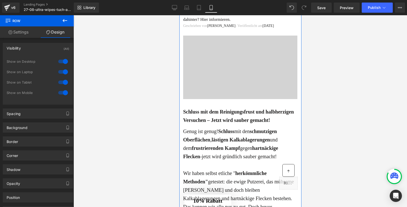
scroll to position [80, 0]
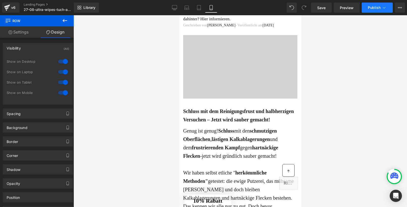
click at [371, 7] on span "Publish" at bounding box center [374, 8] width 13 height 4
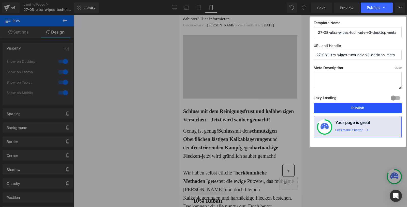
click at [354, 108] on button "Publish" at bounding box center [358, 108] width 88 height 10
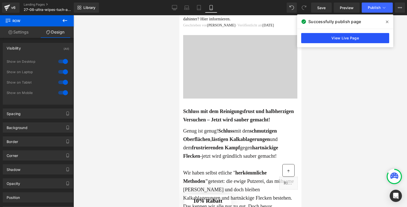
click at [326, 36] on link "View Live Page" at bounding box center [345, 38] width 88 height 10
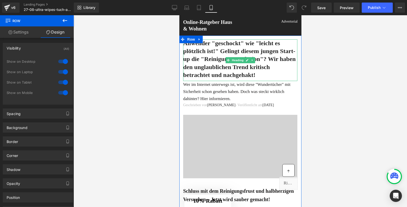
click at [254, 52] on h1 "Anwender "geschockt" wie "leicht es plötzlich ist!" Gelingt diesem jungen Start…" at bounding box center [240, 59] width 114 height 40
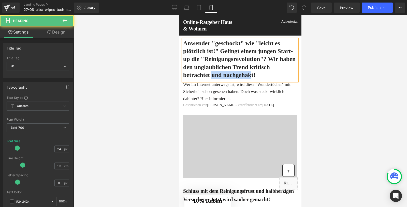
drag, startPoint x: 284, startPoint y: 75, endPoint x: 239, endPoint y: 74, distance: 44.5
click at [239, 74] on h1 "Anwender "geschockt" wie "leicht es plötzlich ist!" Gelingt einem jungen Start-…" at bounding box center [240, 59] width 114 height 40
click at [222, 52] on h1 "Anwender "geschockt" wie "leicht es plötzlich ist!" Gelingt einem jungen Start-…" at bounding box center [240, 59] width 114 height 40
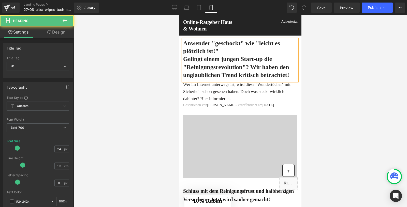
drag, startPoint x: 223, startPoint y: 50, endPoint x: 183, endPoint y: 43, distance: 40.7
click at [183, 43] on h1 "Anwender "geschockt" wie "leicht es plötzlich ist!"" at bounding box center [240, 47] width 114 height 16
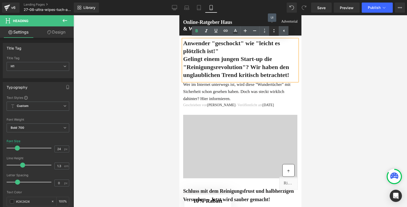
click at [272, 32] on icon at bounding box center [274, 31] width 6 height 6
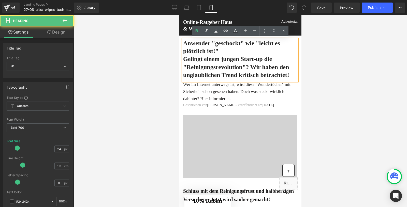
click at [217, 58] on span "Gelingt einem jungen Start-up die "Reinigungsrevolution"? Wir haben den unglaub…" at bounding box center [236, 67] width 106 height 22
drag, startPoint x: 225, startPoint y: 51, endPoint x: 177, endPoint y: 43, distance: 48.6
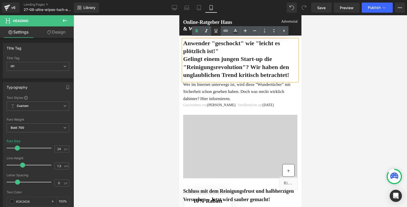
click at [216, 32] on icon at bounding box center [216, 31] width 6 height 6
click at [223, 79] on h1 "Anwender "geschockt" wie "leicht es plötzlich ist!" Gelingt einem jungen Start-…" at bounding box center [240, 59] width 114 height 40
click at [223, 51] on span "Anwender "geschockt" wie "leicht es plötzlich ist!"" at bounding box center [231, 47] width 97 height 15
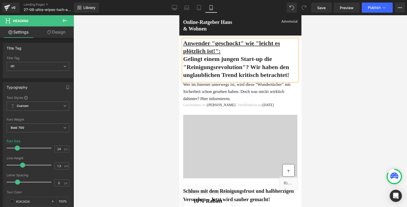
click at [159, 75] on div at bounding box center [241, 111] width 334 height 192
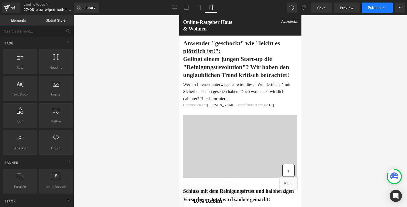
click at [372, 6] on span "Publish" at bounding box center [374, 8] width 13 height 4
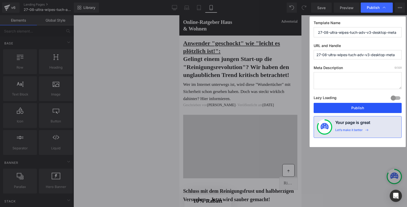
click at [352, 105] on button "Publish" at bounding box center [358, 108] width 88 height 10
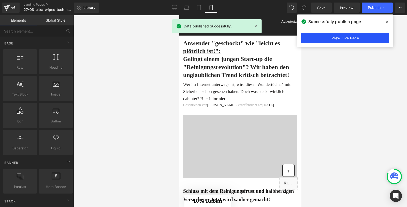
click at [351, 39] on link "View Live Page" at bounding box center [345, 38] width 88 height 10
